Goal: Navigation & Orientation: Find specific page/section

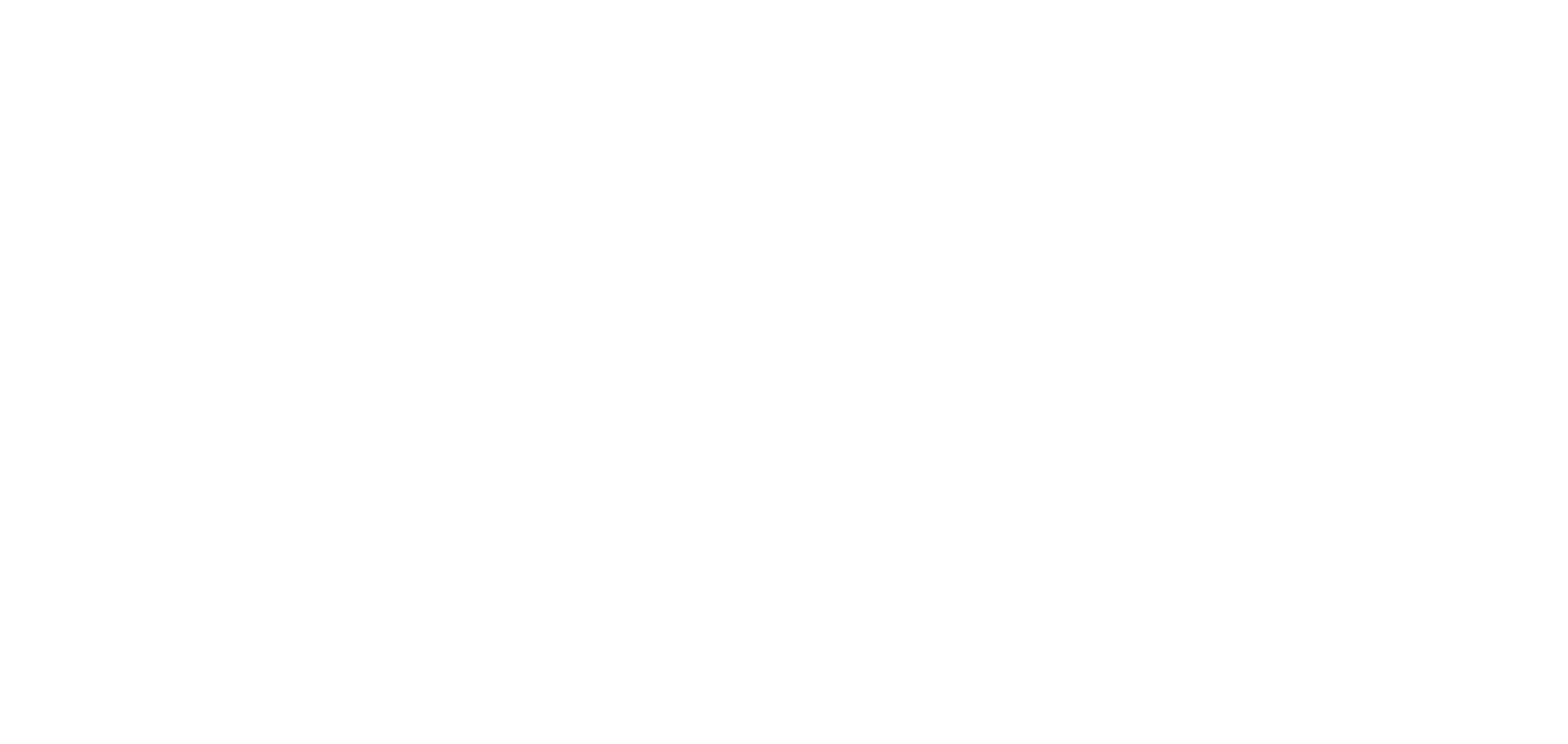
click at [278, 0] on html at bounding box center [784, 0] width 1568 height 0
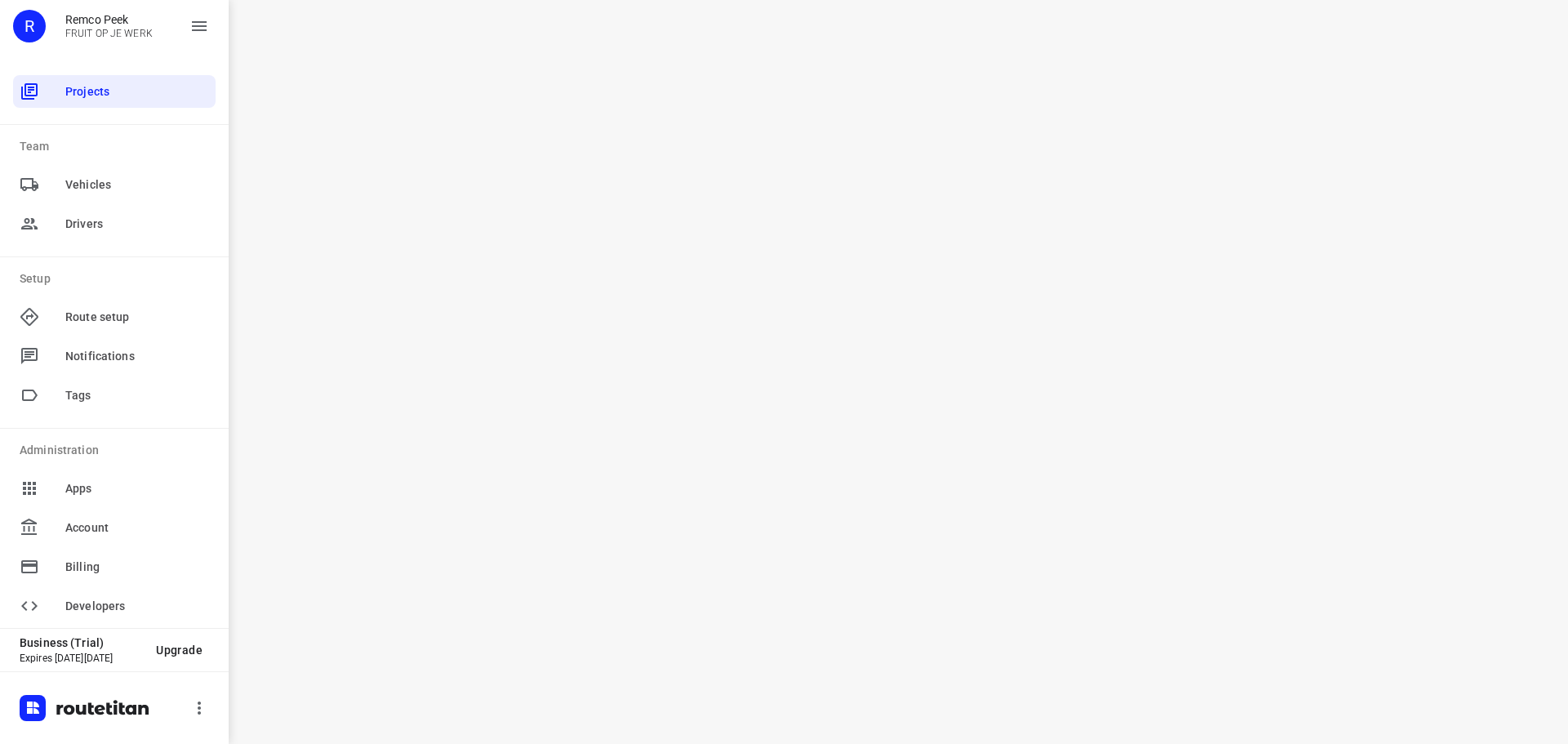
click at [632, 338] on div "i © 2025 Routetitan , © Stadia Maps , © OpenMapTiles © OpenStreetMap contributo…" at bounding box center [898, 372] width 1339 height 744
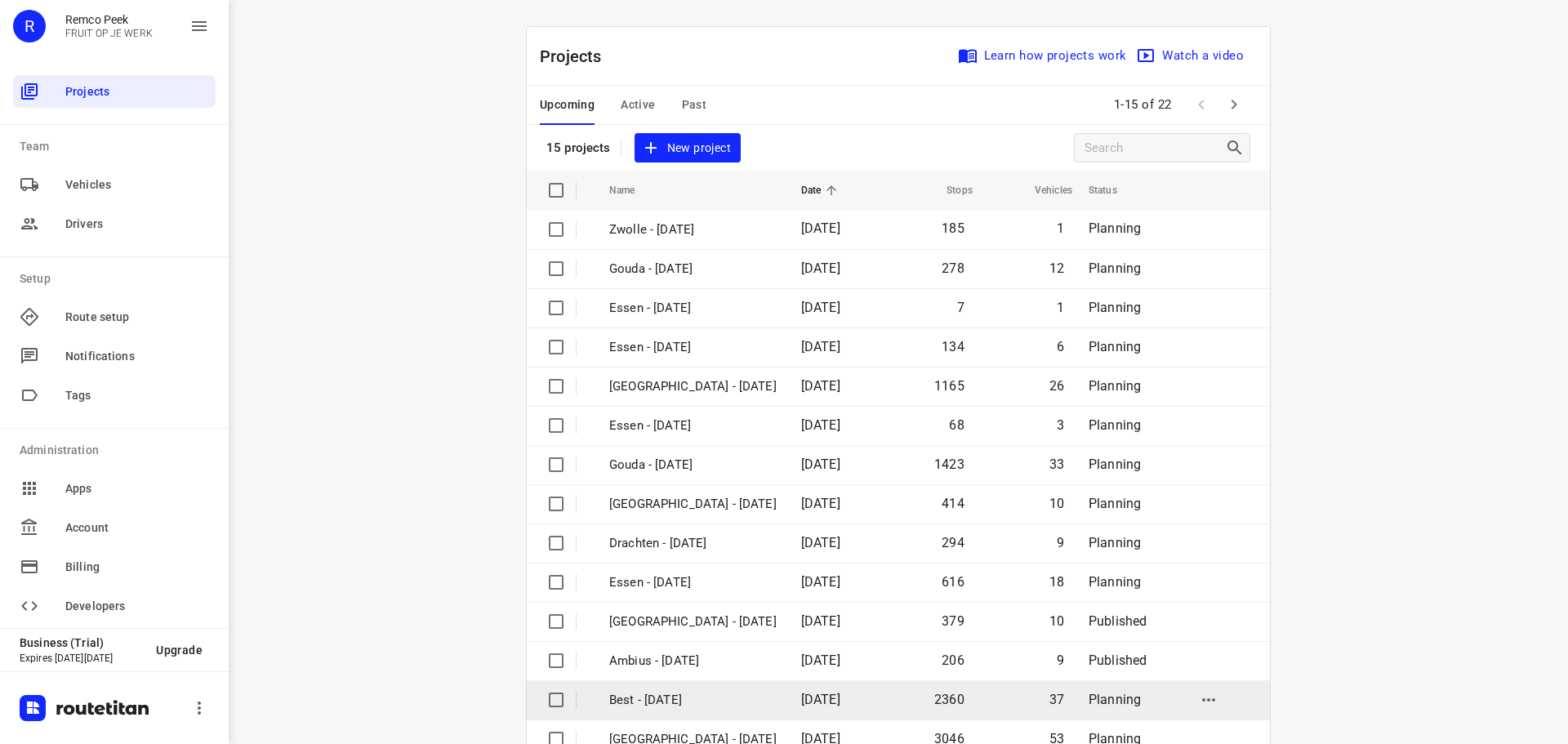
click at [673, 693] on p "Best - Monday" at bounding box center [692, 700] width 167 height 19
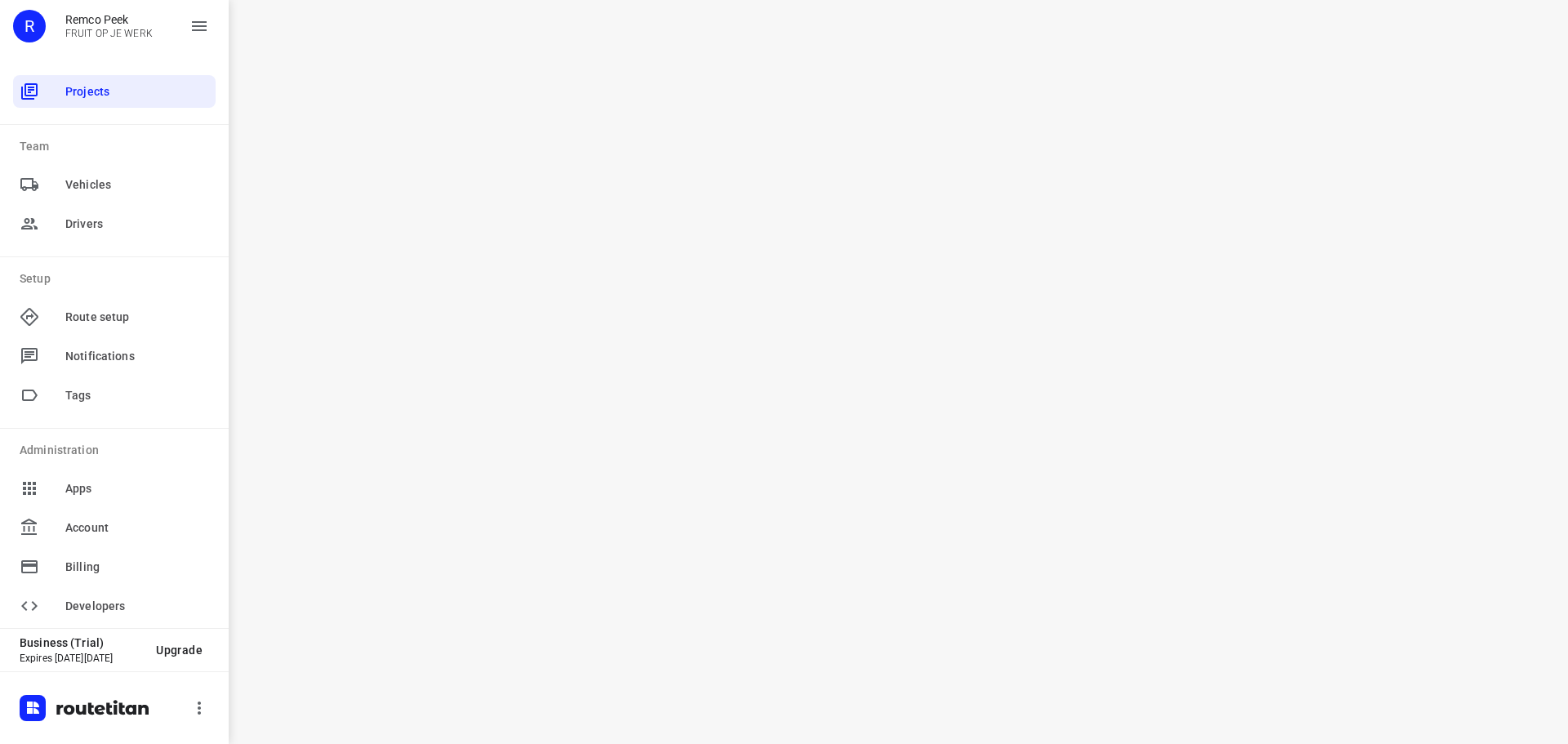
click at [615, 220] on div "i © 2025 Routetitan , © Stadia Maps , © OpenMapTiles © OpenStreetMap contributo…" at bounding box center [898, 372] width 1339 height 744
drag, startPoint x: 388, startPoint y: 344, endPoint x: 380, endPoint y: 264, distance: 80.4
click at [388, 344] on div "i © 2025 Routetitan , © Stadia Maps , © OpenMapTiles © OpenStreetMap contributo…" at bounding box center [898, 372] width 1339 height 744
drag, startPoint x: 554, startPoint y: 435, endPoint x: 448, endPoint y: 266, distance: 199.5
click at [554, 435] on div "i © 2025 Routetitan , © Stadia Maps , © OpenMapTiles © OpenStreetMap contributo…" at bounding box center [898, 372] width 1339 height 744
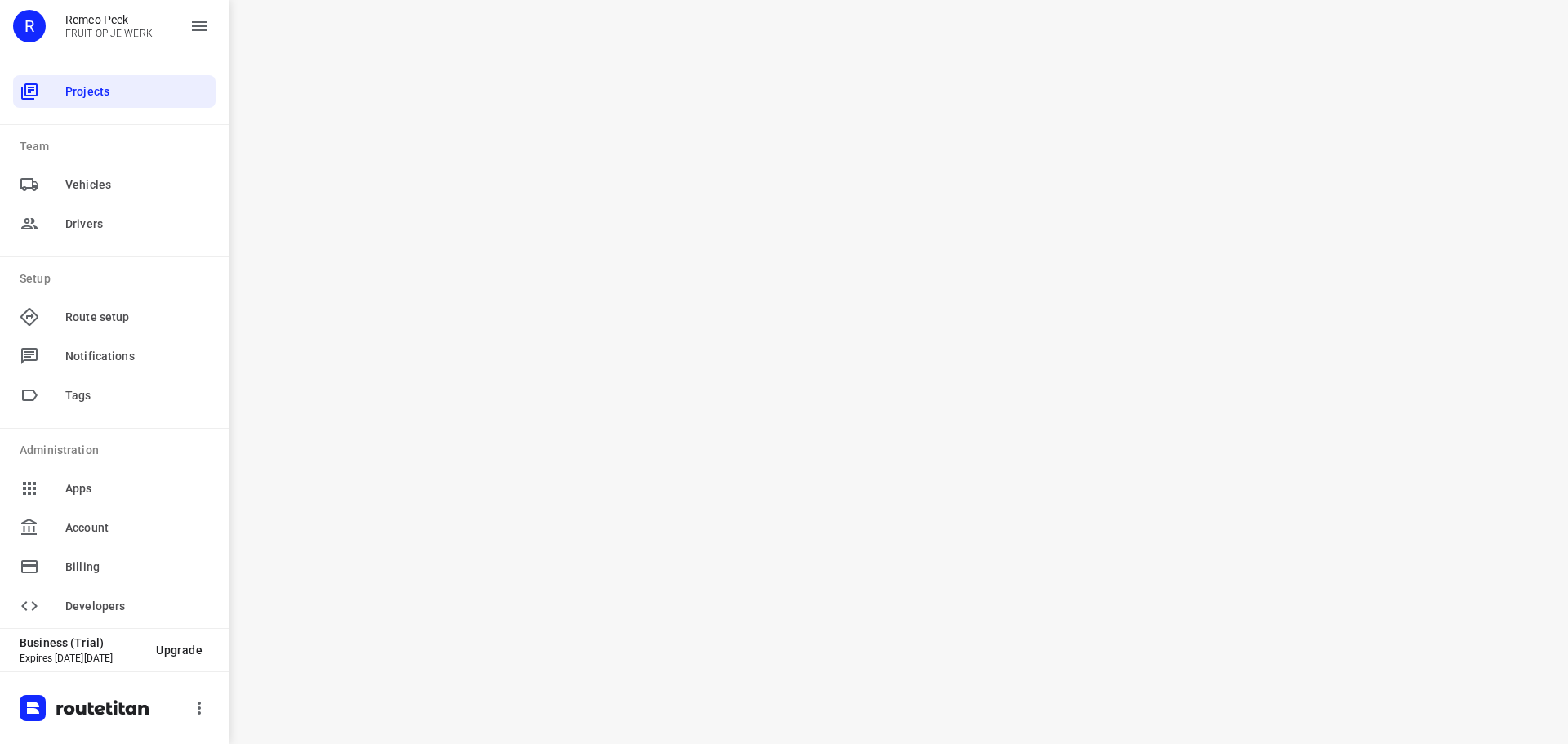
click at [829, 533] on div "i © 2025 Routetitan , © Stadia Maps , © OpenMapTiles © OpenStreetMap contributo…" at bounding box center [898, 372] width 1339 height 744
click at [626, 249] on div "i © 2025 Routetitan , © Stadia Maps , © OpenMapTiles © OpenStreetMap contributo…" at bounding box center [898, 372] width 1339 height 744
click at [107, 86] on span "Projects" at bounding box center [137, 92] width 144 height 17
click at [379, 651] on div "i © 2025 Routetitan , © Stadia Maps , © OpenMapTiles © OpenStreetMap contributo…" at bounding box center [898, 372] width 1339 height 744
click at [928, 651] on div "i © 2025 Routetitan , © Stadia Maps , © OpenMapTiles © OpenStreetMap contributo…" at bounding box center [898, 372] width 1339 height 744
